Goal: Obtain resource: Download file/media

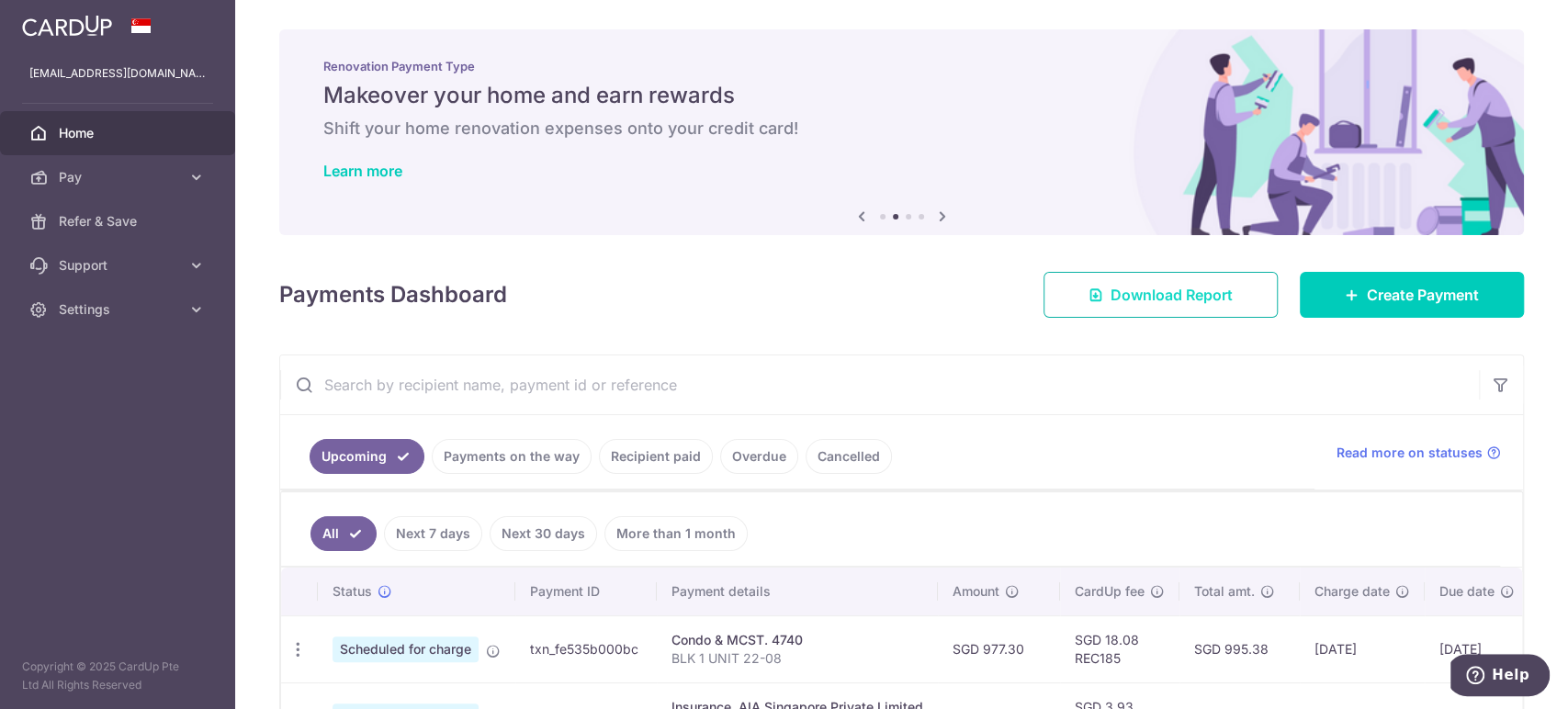
click at [1161, 286] on span "Download Report" at bounding box center [1171, 295] width 122 height 22
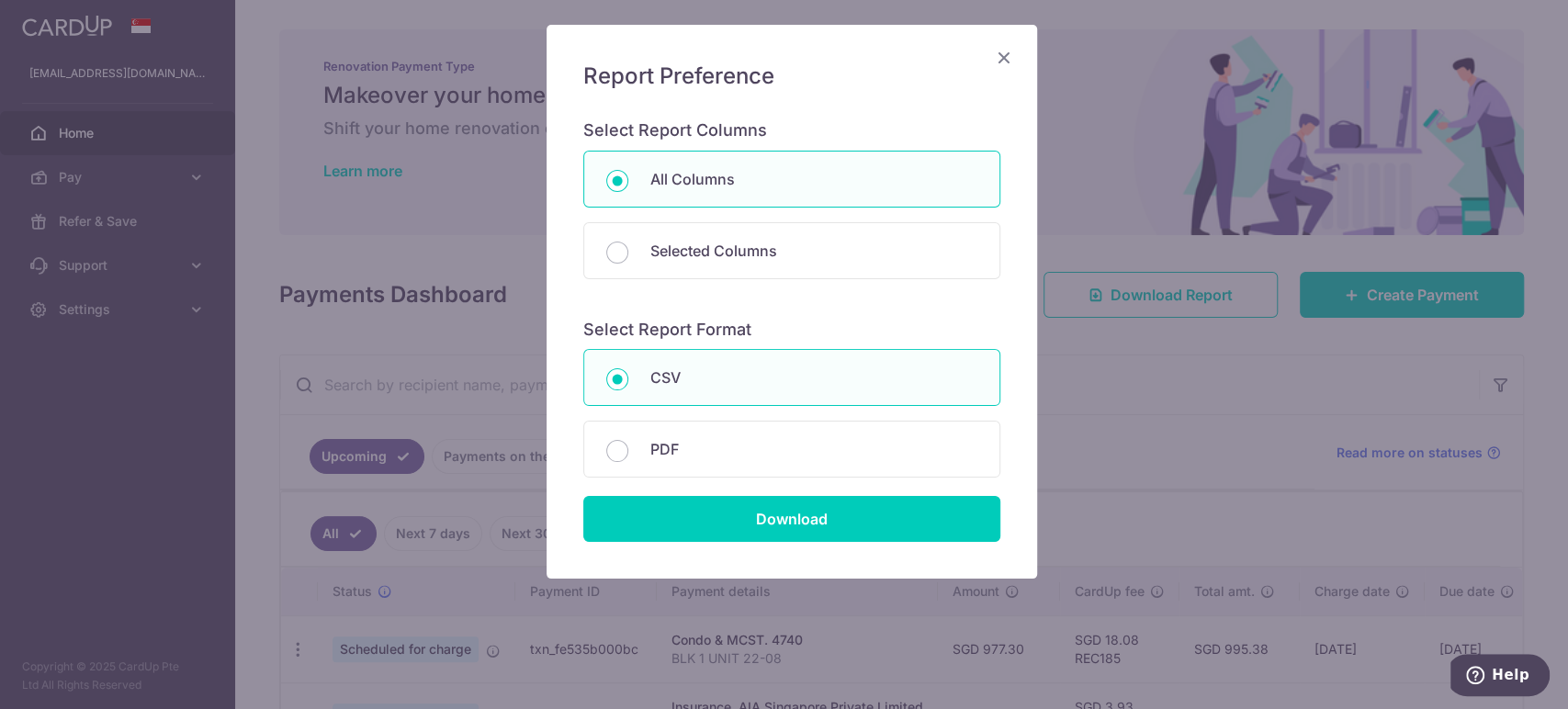
scroll to position [109, 0]
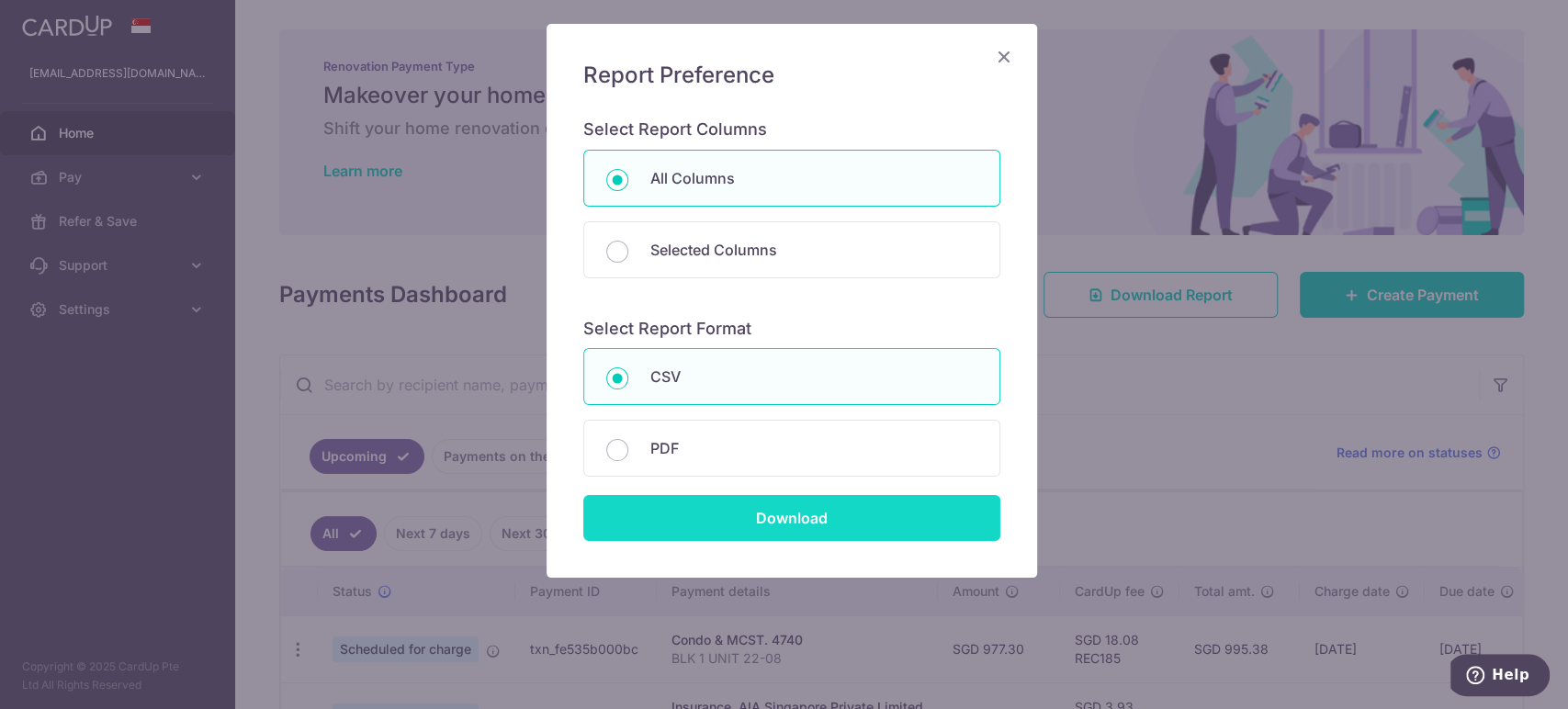
click at [792, 521] on input "Download" at bounding box center [791, 517] width 417 height 46
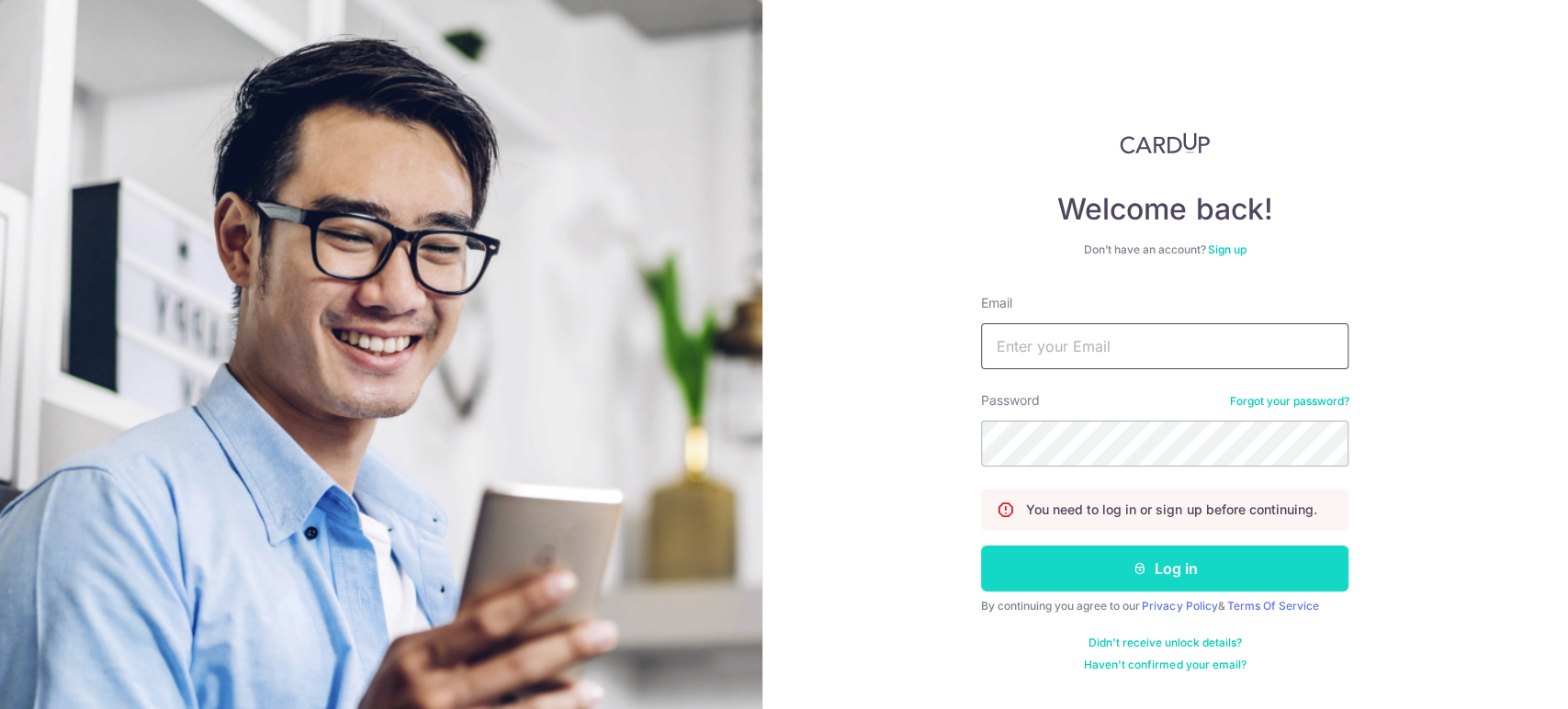
type input "[EMAIL_ADDRESS][DOMAIN_NAME]"
click at [1192, 571] on button "Log in" at bounding box center [1165, 568] width 367 height 46
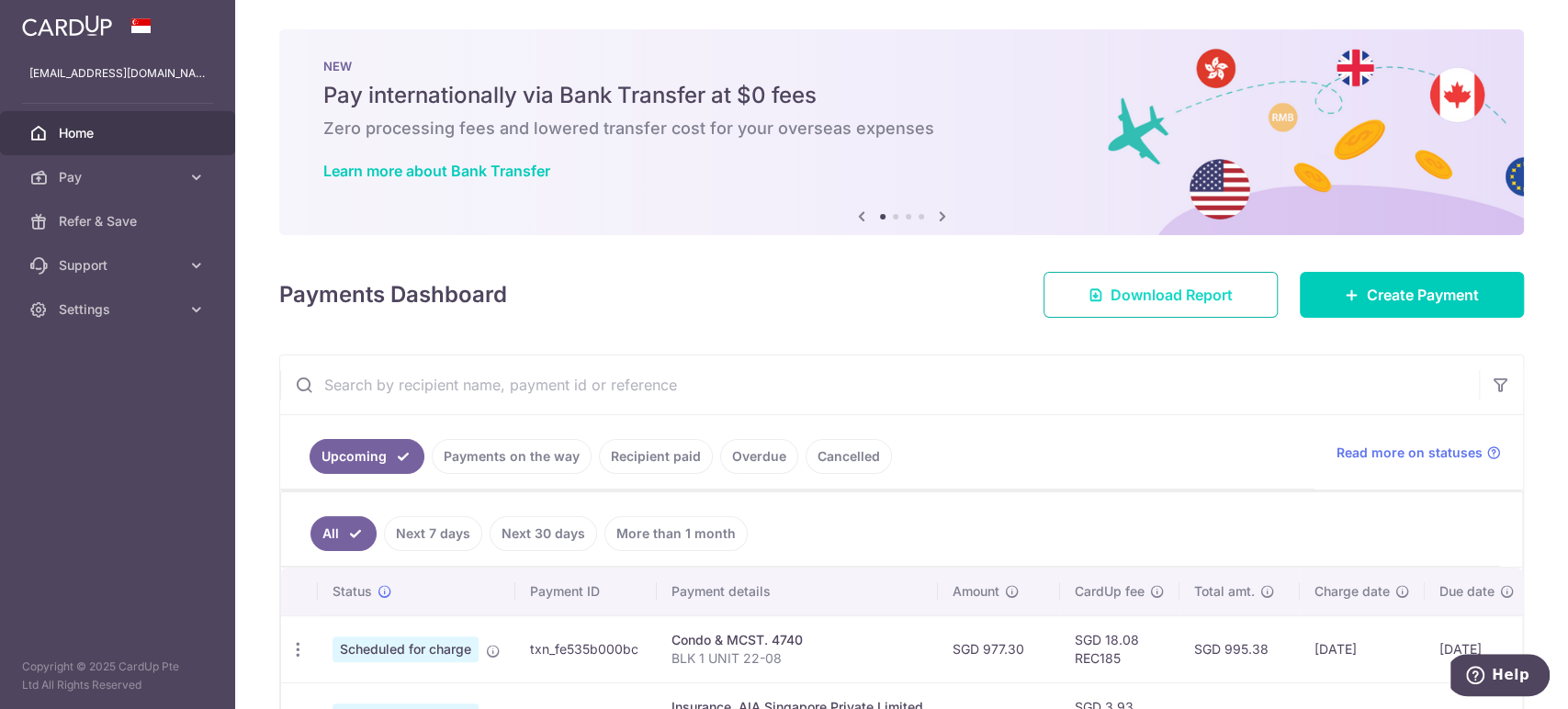
click at [1211, 303] on span "Download Report" at bounding box center [1171, 295] width 122 height 22
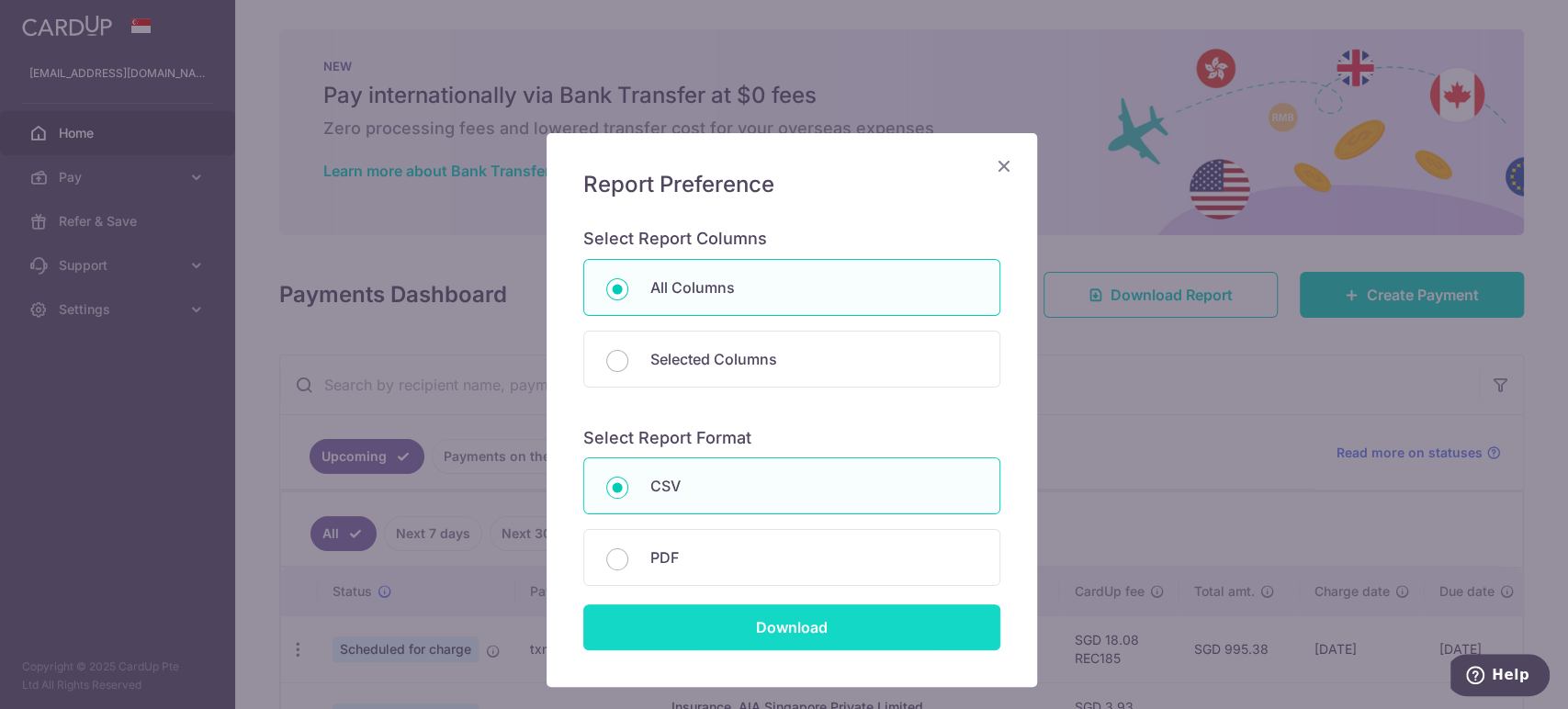
click at [775, 612] on input "Download" at bounding box center [791, 627] width 417 height 46
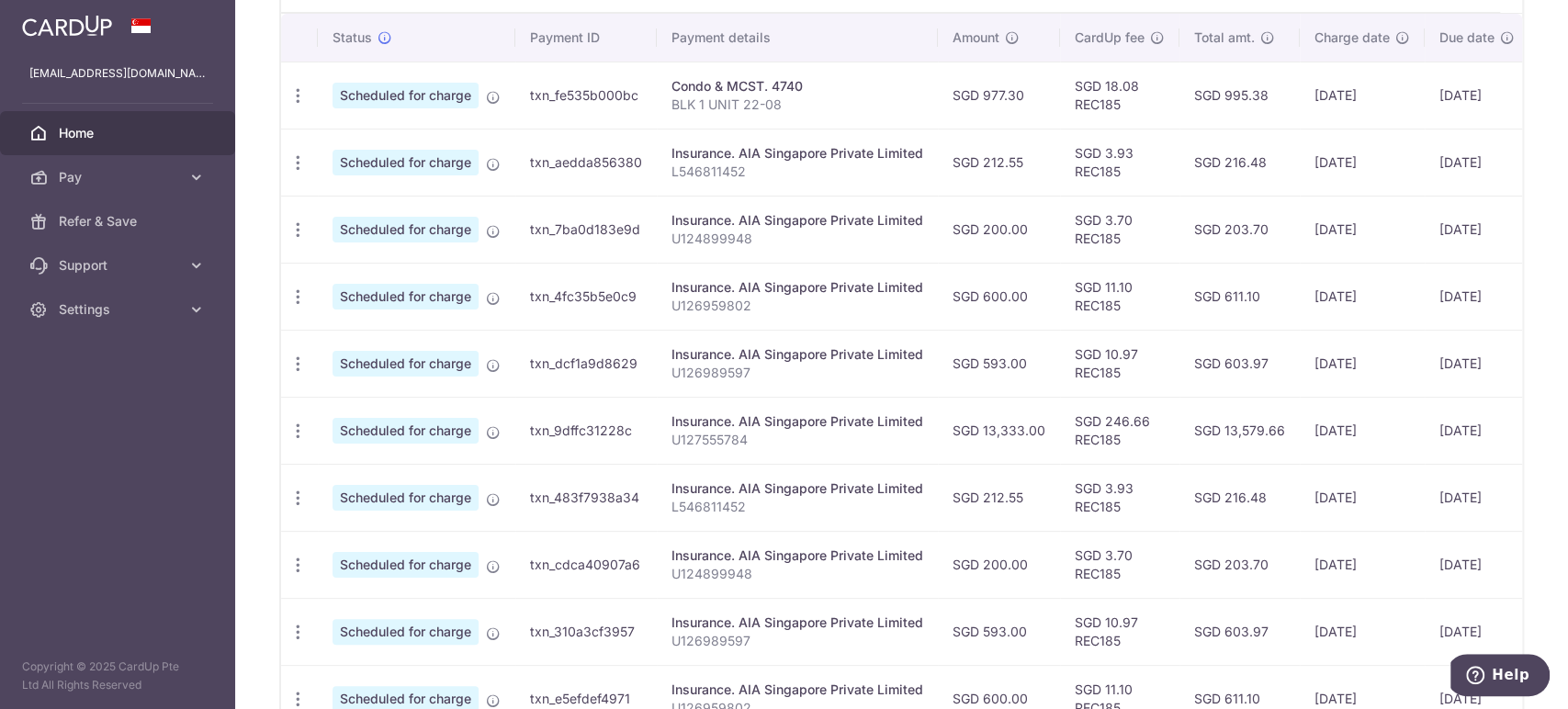
scroll to position [310, 0]
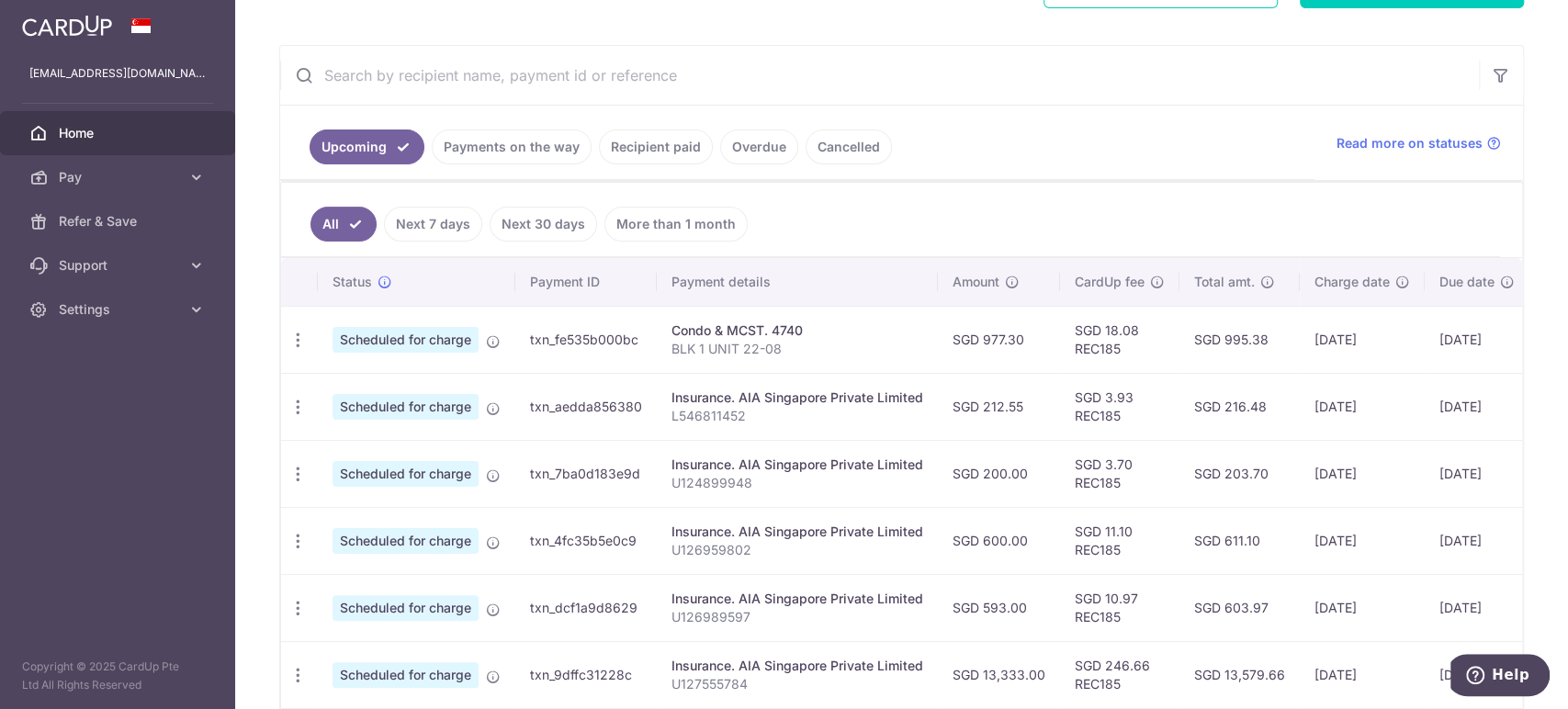
click at [684, 143] on link "Recipient paid" at bounding box center [655, 146] width 114 height 35
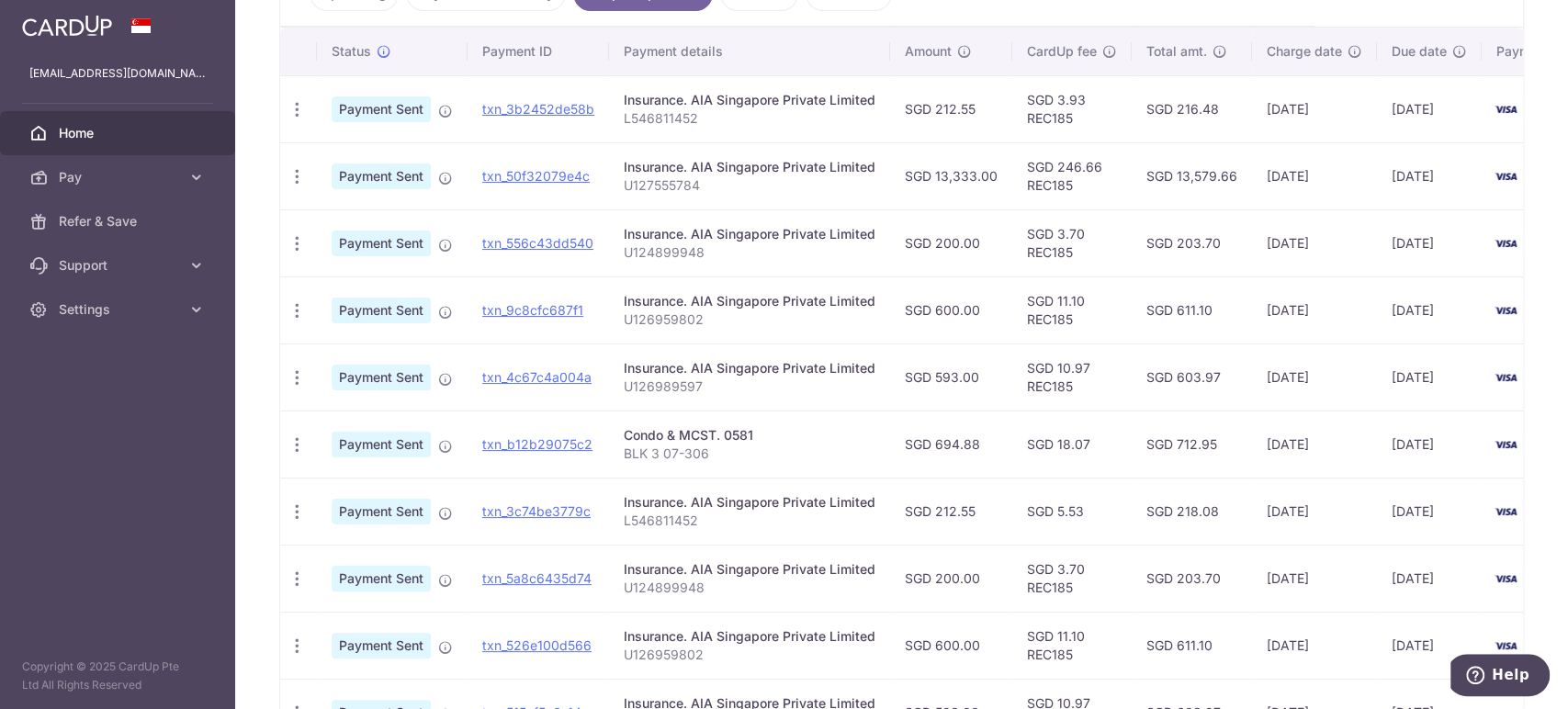
scroll to position [640, 0]
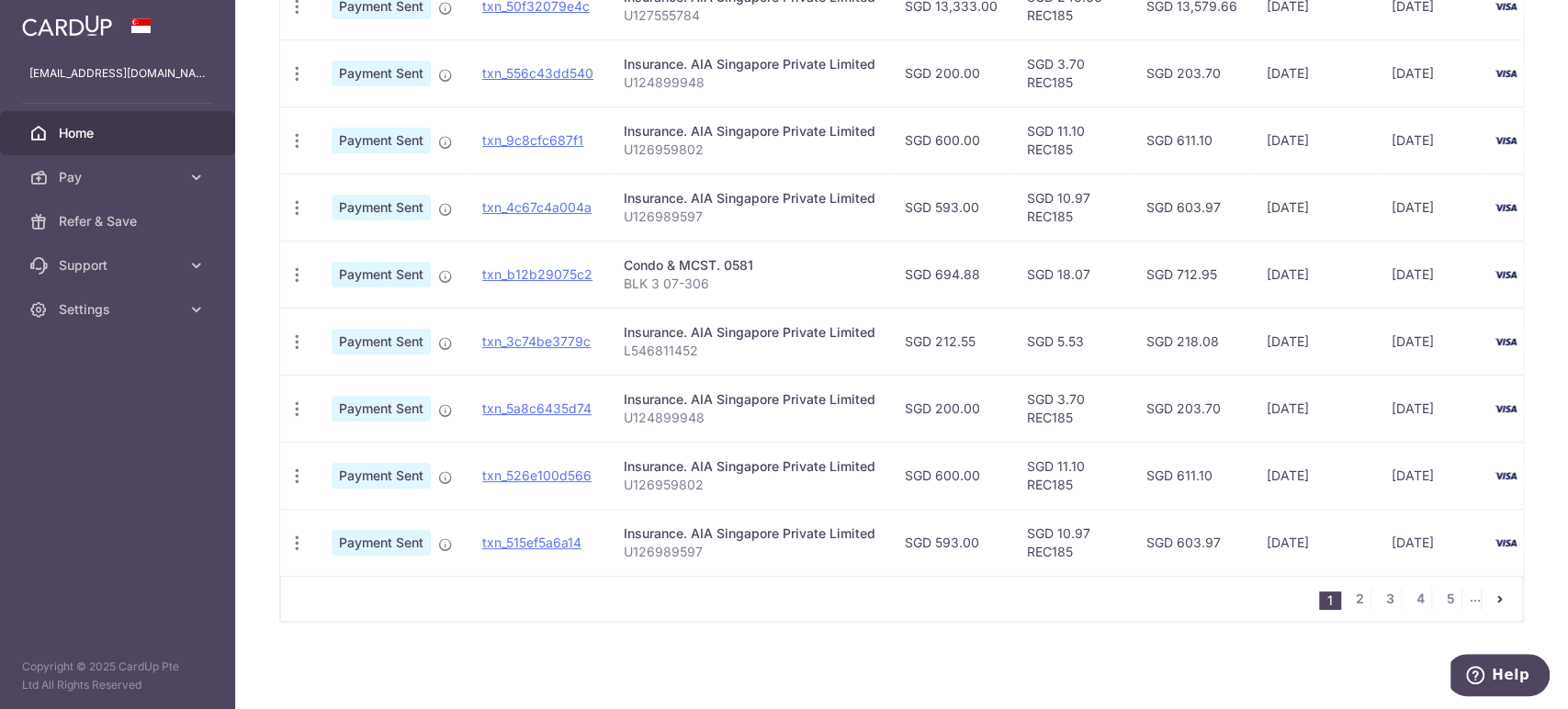
click at [1493, 595] on icon "pager" at bounding box center [1499, 599] width 15 height 15
click at [1492, 591] on link "pager" at bounding box center [1499, 599] width 22 height 22
click at [1470, 601] on li "..." at bounding box center [1476, 599] width 12 height 22
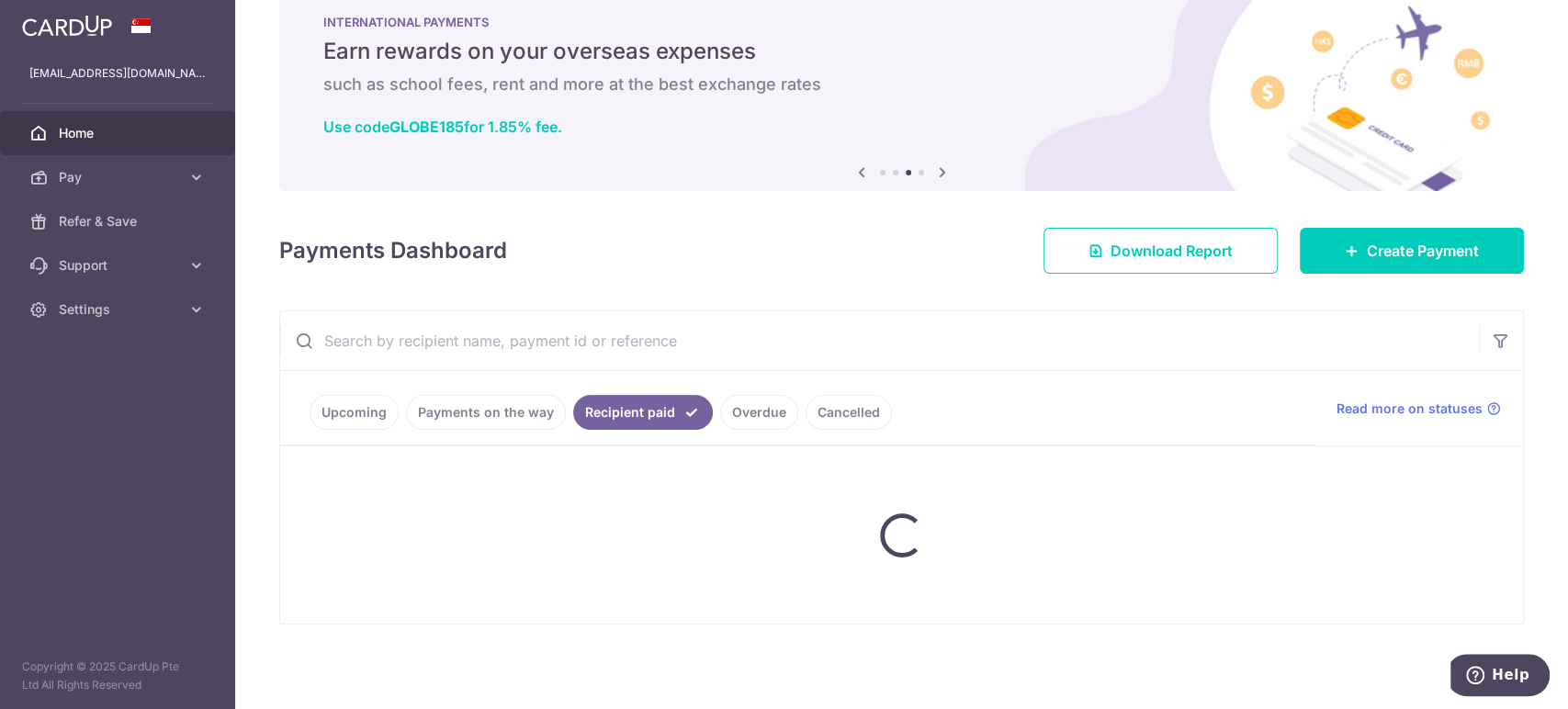
scroll to position [0, 0]
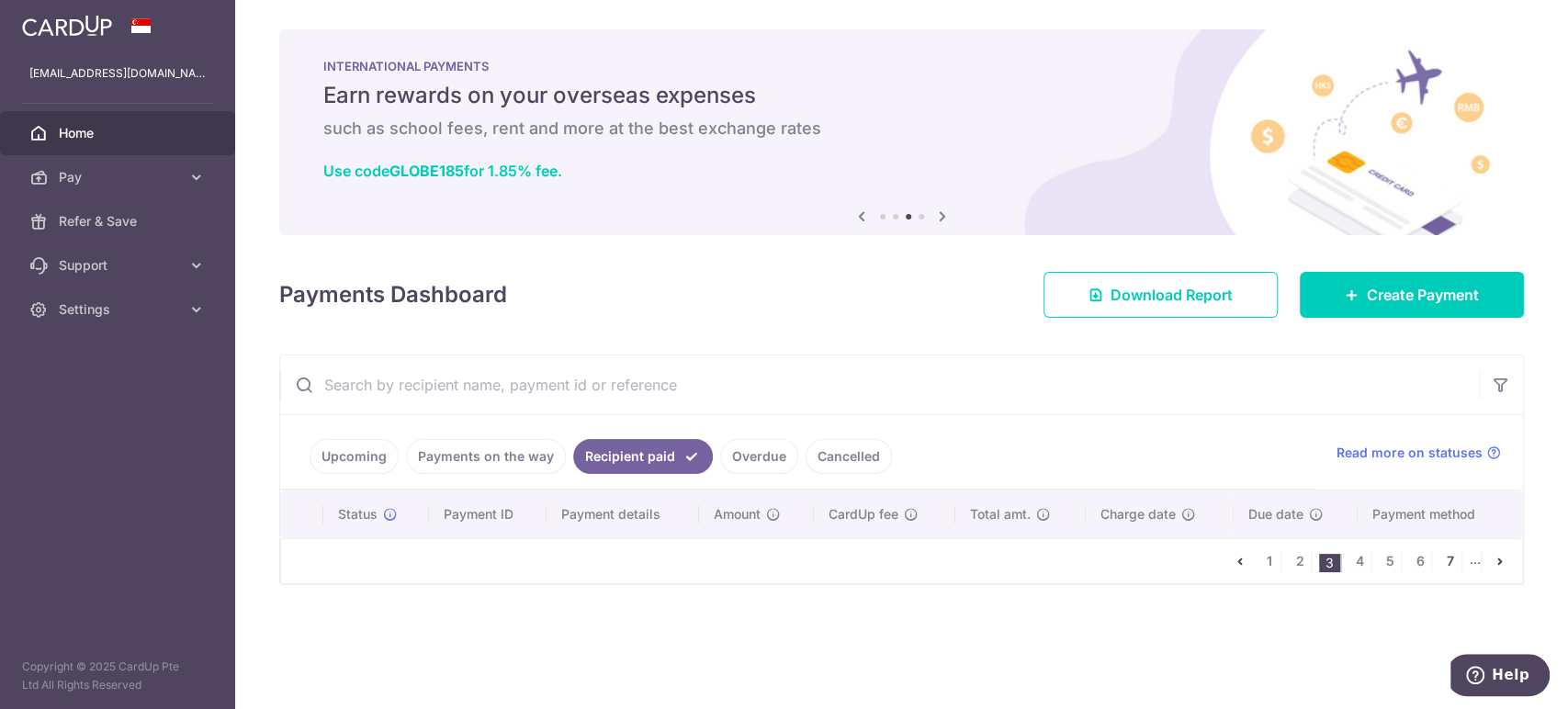
click at [1445, 557] on link "7" at bounding box center [1450, 561] width 22 height 22
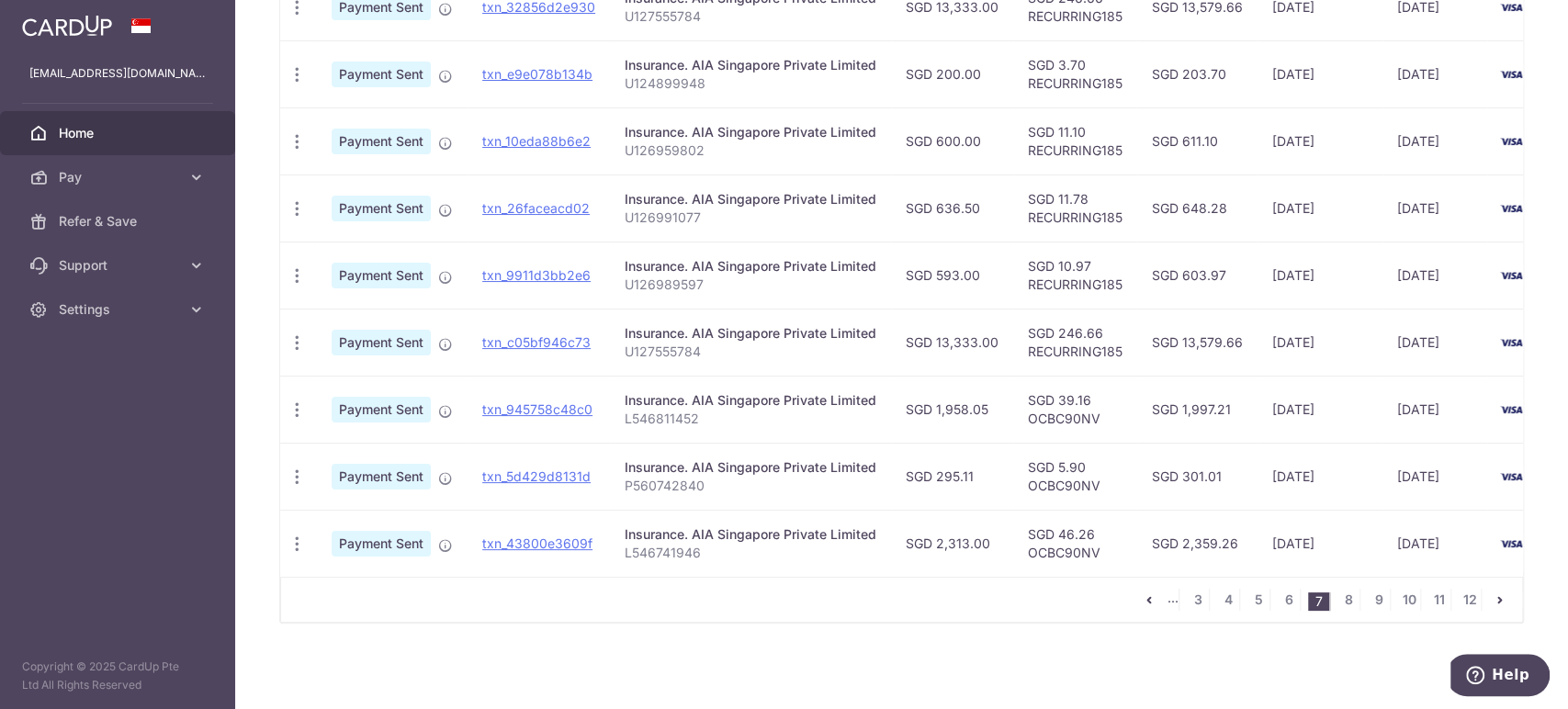
scroll to position [640, 0]
click at [1463, 602] on link "12" at bounding box center [1469, 599] width 22 height 22
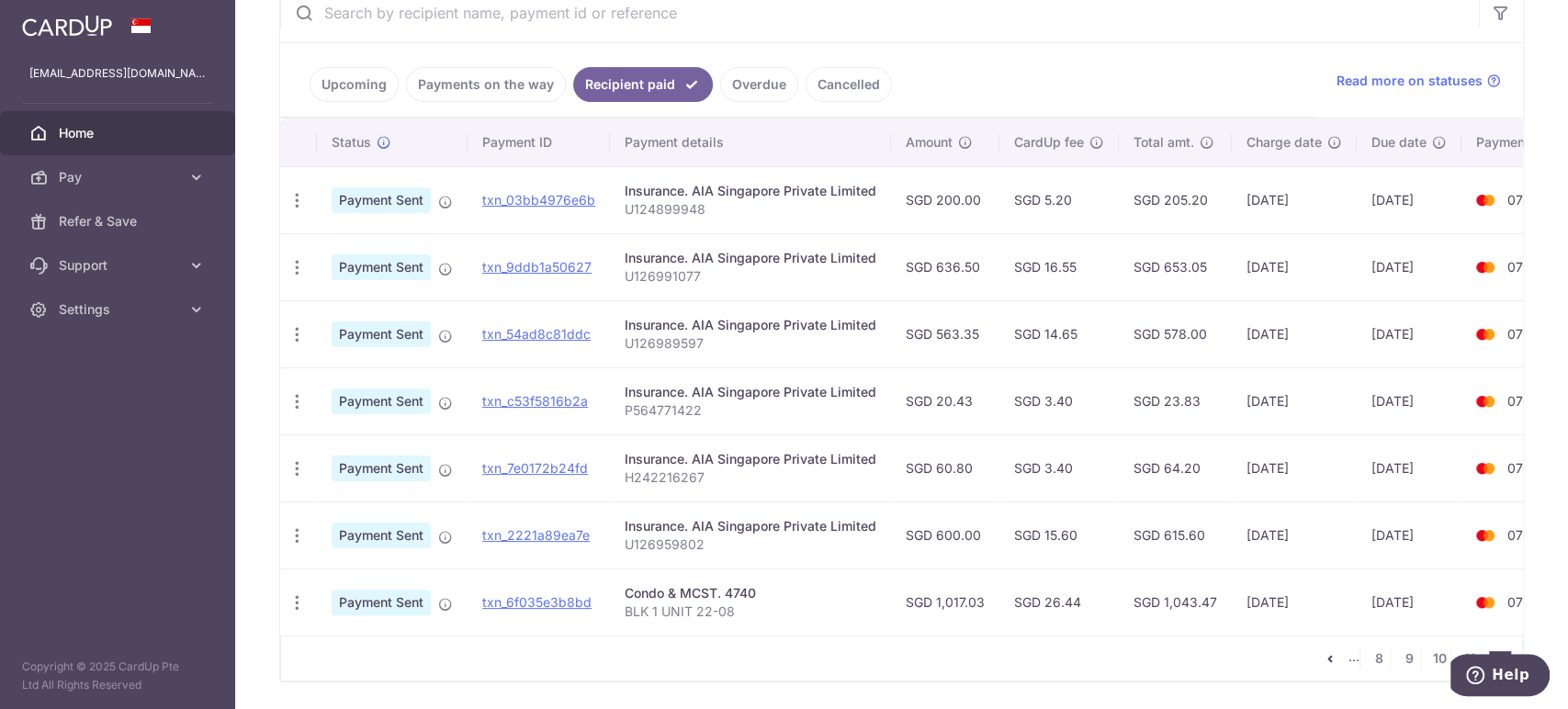
scroll to position [338, 0]
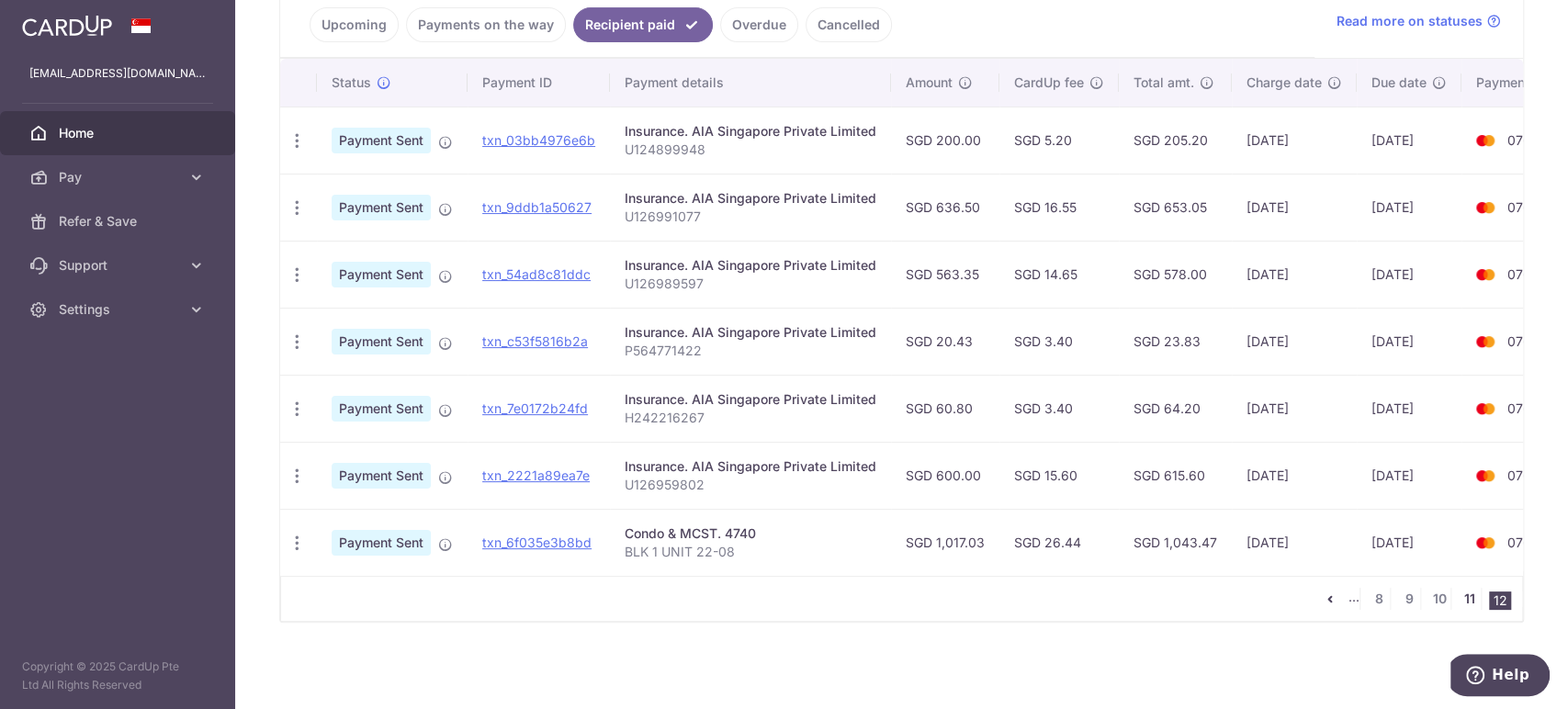
click at [1460, 599] on link "11" at bounding box center [1469, 599] width 22 height 22
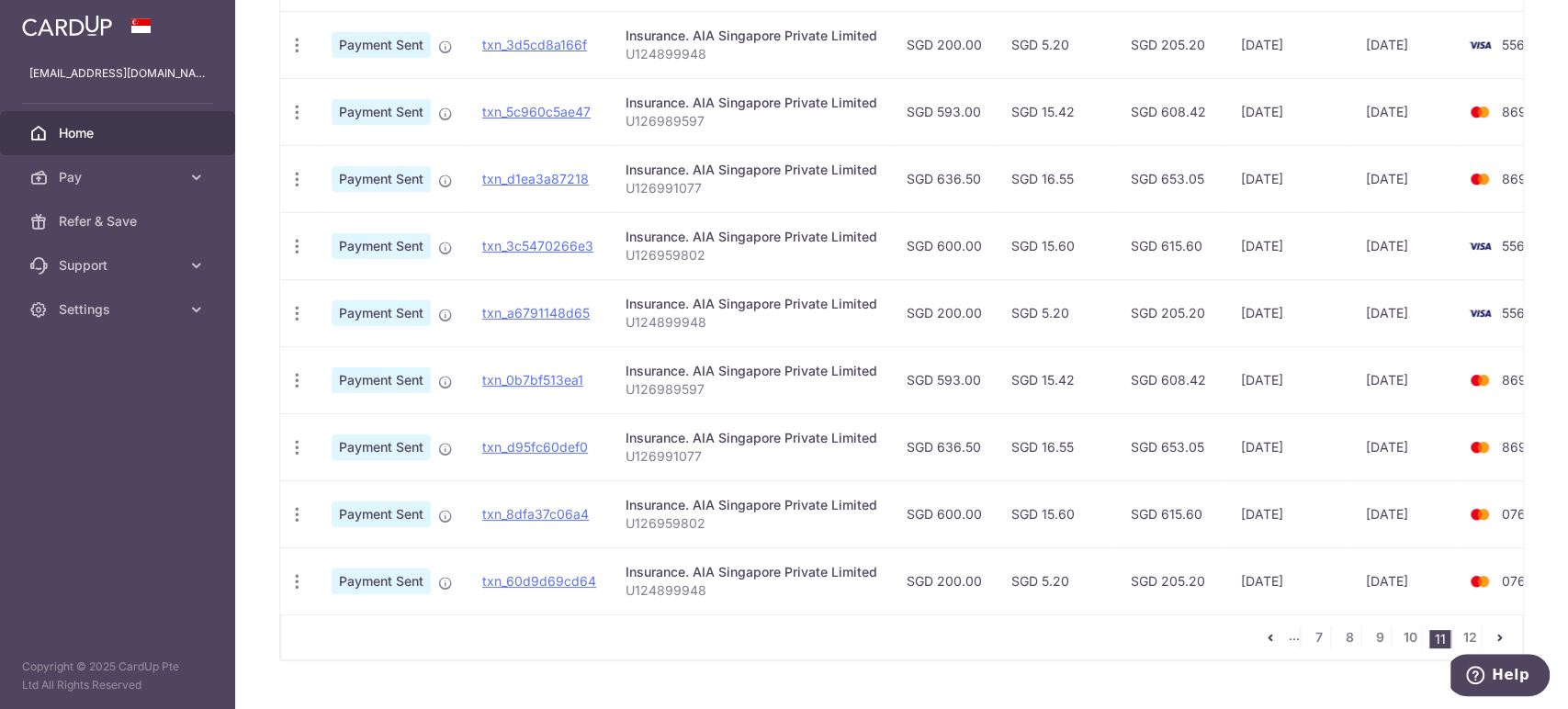
scroll to position [640, 0]
